Goal: Task Accomplishment & Management: Use online tool/utility

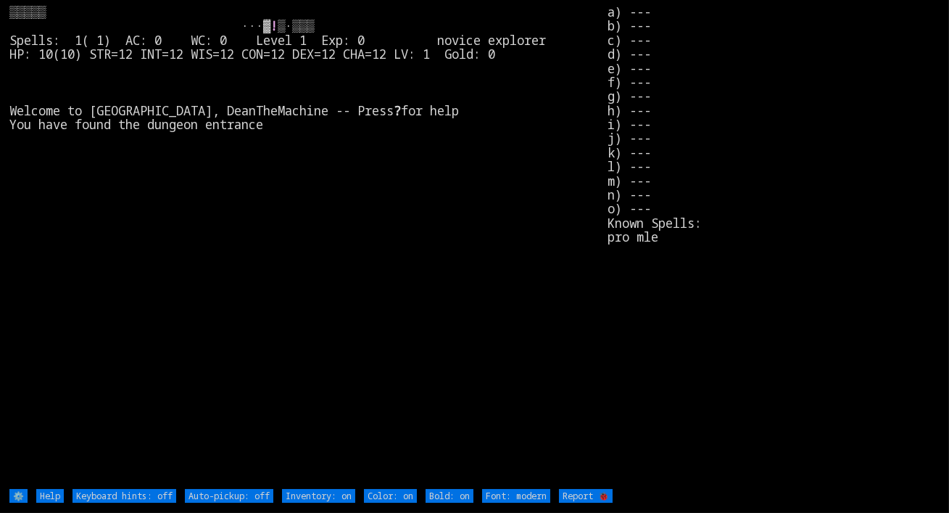
type off "Auto-pickup: on"
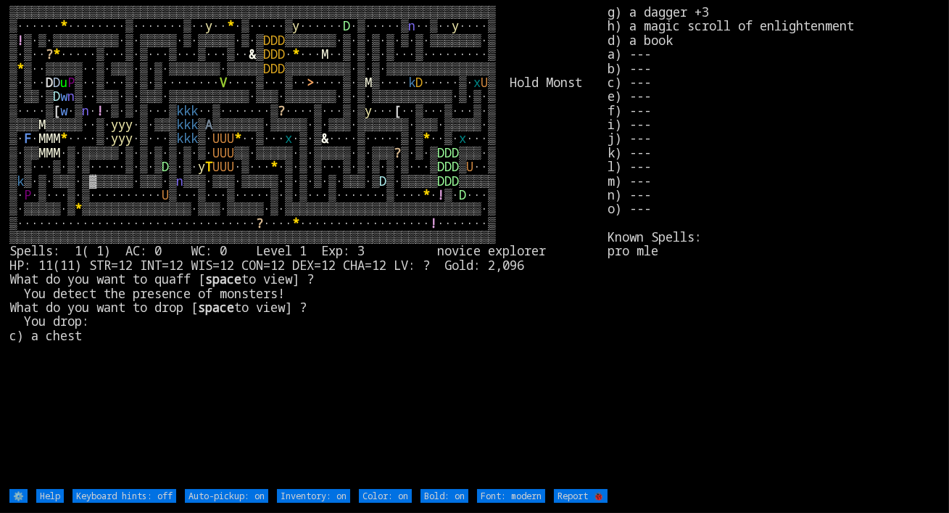
type off "Auto-pickup: off"
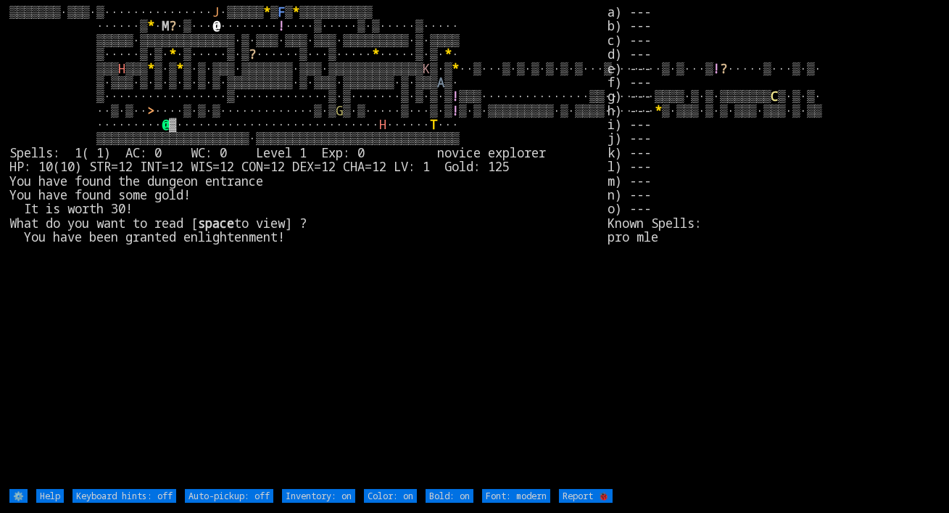
type off "Auto-pickup: on"
